Goal: Task Accomplishment & Management: Manage account settings

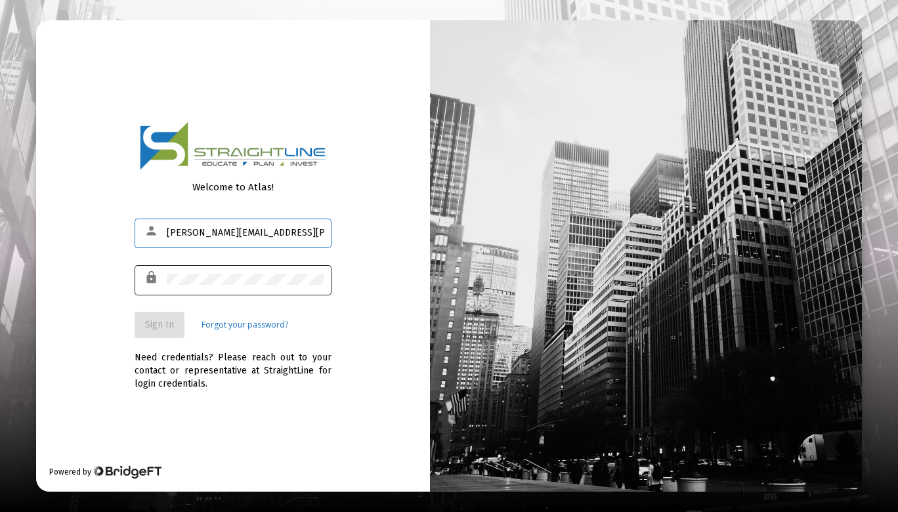
type input "[PERSON_NAME][EMAIL_ADDRESS][PERSON_NAME][DOMAIN_NAME]"
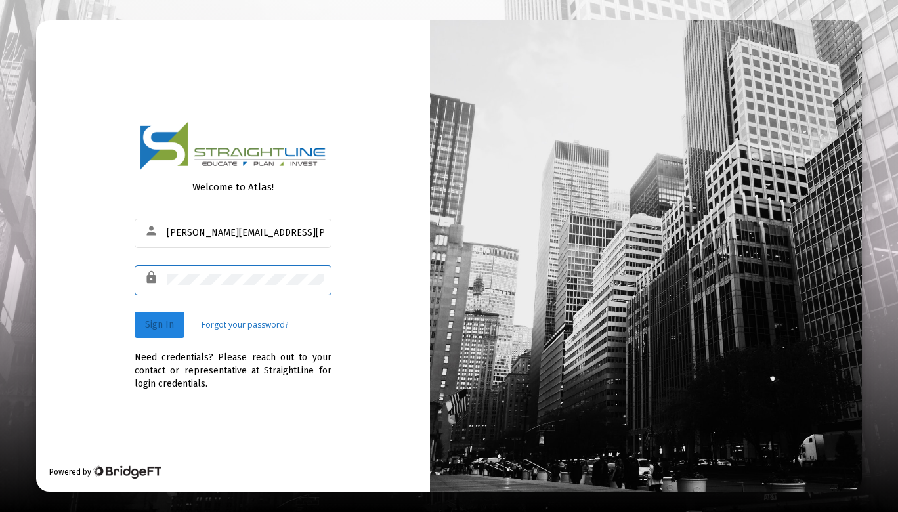
click at [156, 328] on span "Sign In" at bounding box center [159, 324] width 29 height 11
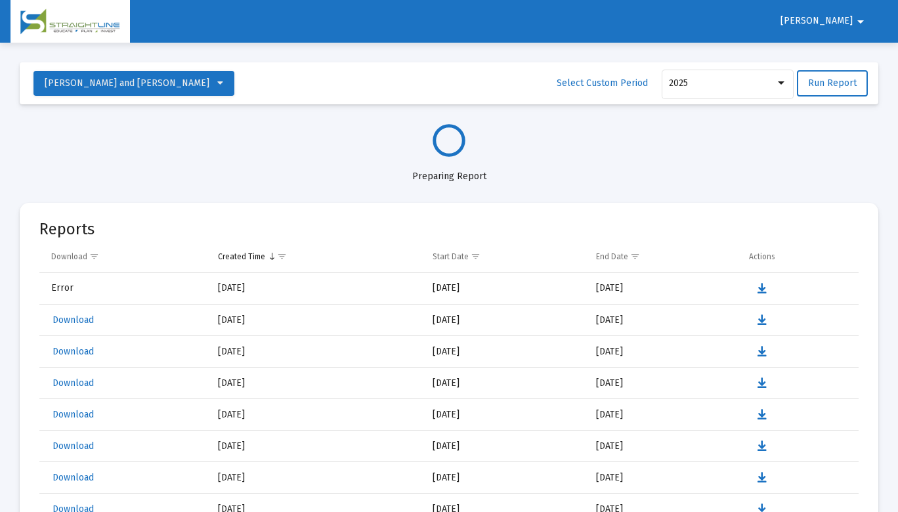
select select "View all"
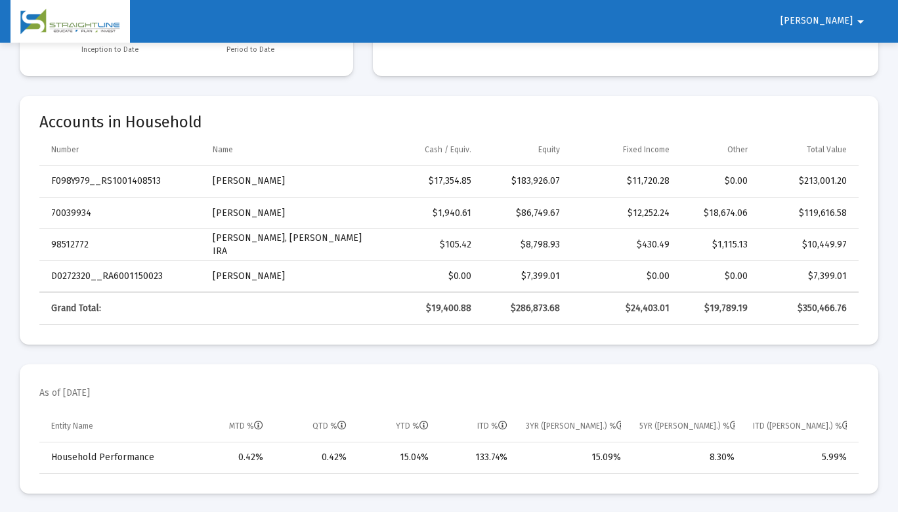
scroll to position [362, 0]
click at [856, 17] on mat-icon "arrow_drop_down" at bounding box center [861, 22] width 16 height 26
click at [860, 55] on button "Logout" at bounding box center [853, 56] width 74 height 32
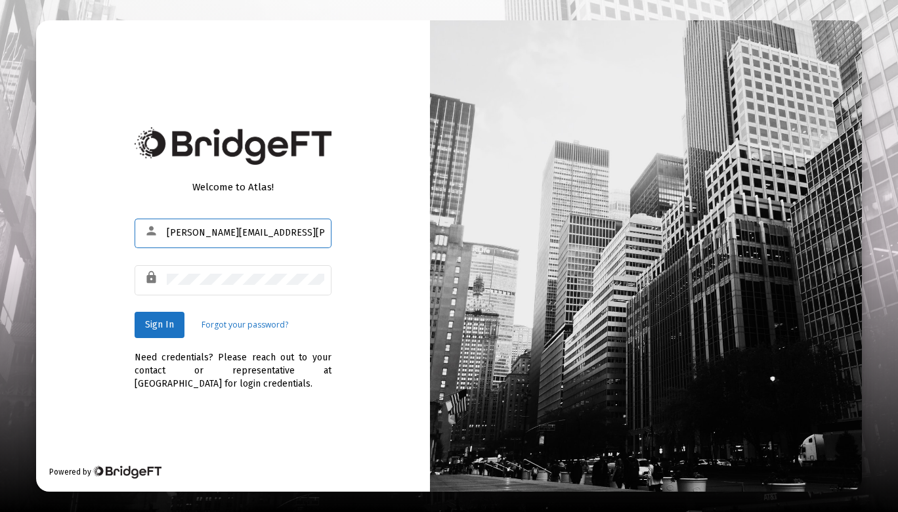
type input "[PERSON_NAME][EMAIL_ADDRESS][PERSON_NAME][DOMAIN_NAME]"
